Goal: Browse casually: Explore the website without a specific task or goal

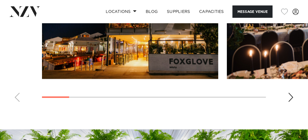
scroll to position [543, 0]
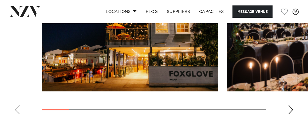
click at [292, 108] on div "Next slide" at bounding box center [291, 109] width 6 height 9
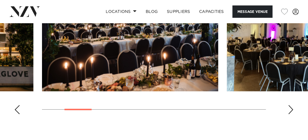
click at [292, 108] on div "Next slide" at bounding box center [291, 109] width 6 height 9
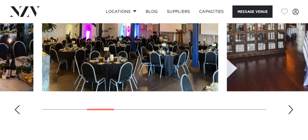
click at [292, 108] on div "Next slide" at bounding box center [291, 109] width 6 height 9
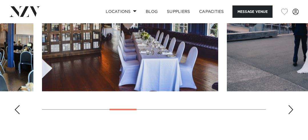
scroll to position [515, 0]
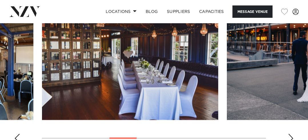
click at [292, 138] on div "Next slide" at bounding box center [291, 137] width 6 height 9
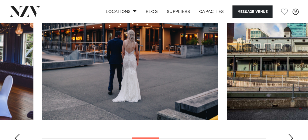
click at [292, 138] on div "Next slide" at bounding box center [291, 137] width 6 height 9
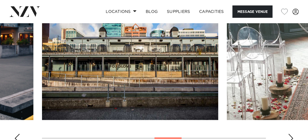
click at [292, 138] on div "Next slide" at bounding box center [291, 137] width 6 height 9
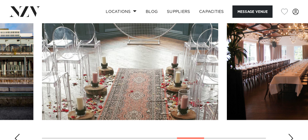
click at [292, 138] on div "Next slide" at bounding box center [291, 137] width 6 height 9
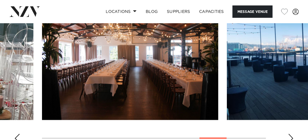
click at [292, 138] on div "Next slide" at bounding box center [291, 137] width 6 height 9
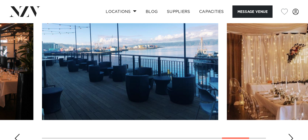
click at [292, 138] on div "Next slide" at bounding box center [291, 137] width 6 height 9
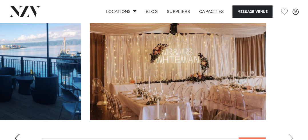
click at [292, 138] on swiper-container at bounding box center [154, 68] width 308 height 157
